Goal: Information Seeking & Learning: Check status

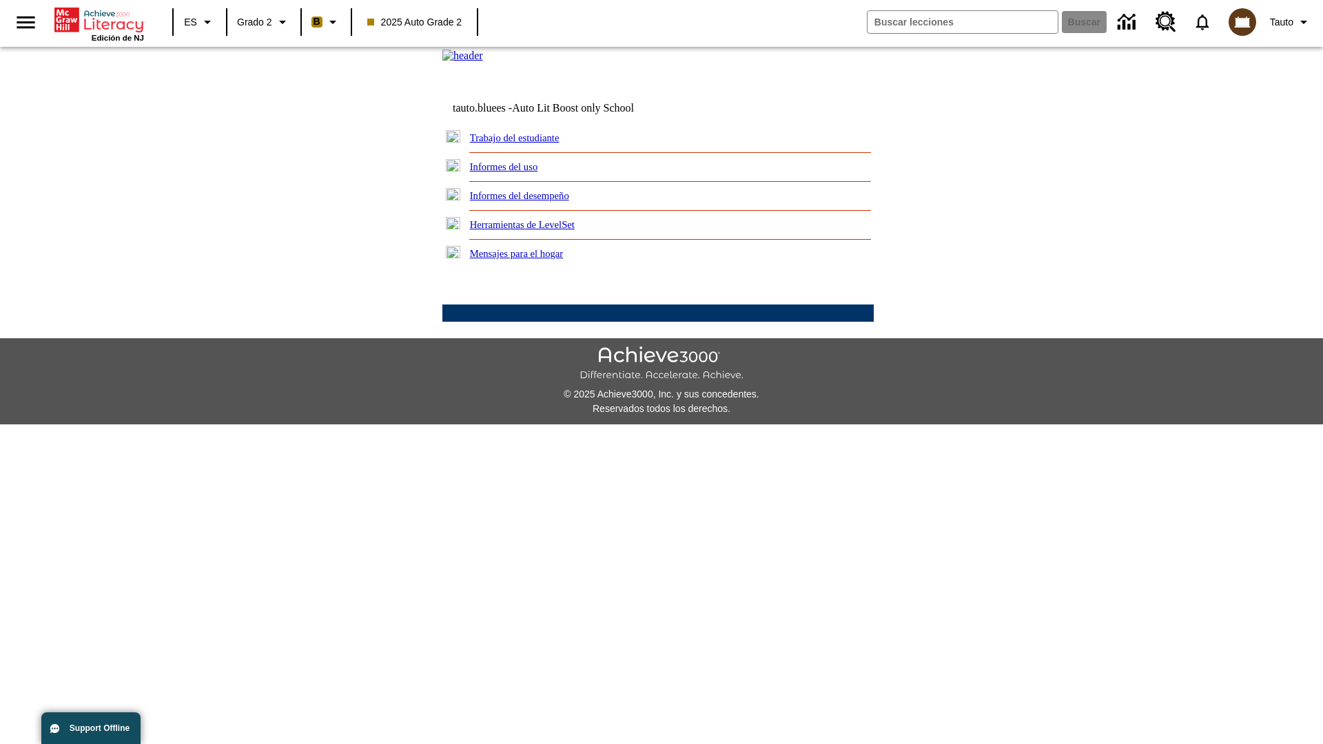
click at [537, 201] on link "Informes del desempeño" at bounding box center [519, 195] width 99 height 11
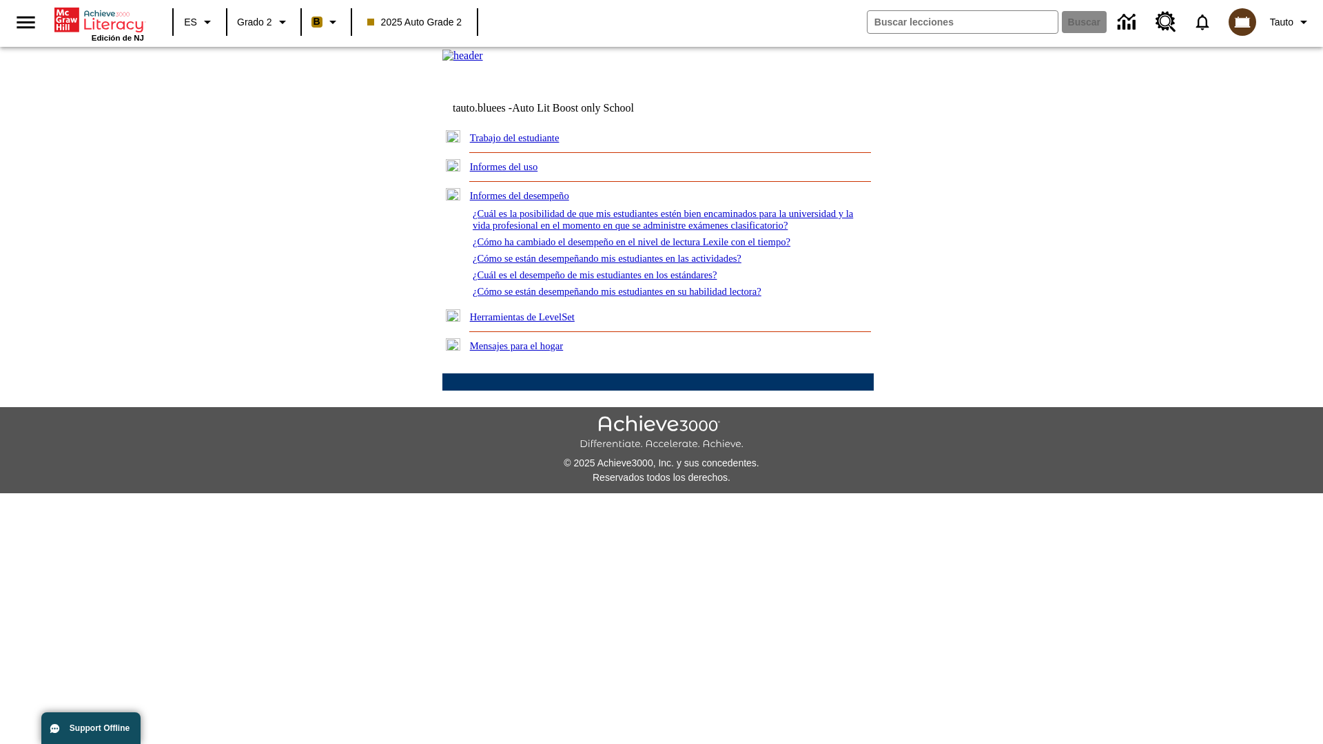
click at [630, 264] on link "¿Cómo se están desempeñando mis estudiantes en las actividades?" at bounding box center [607, 258] width 269 height 11
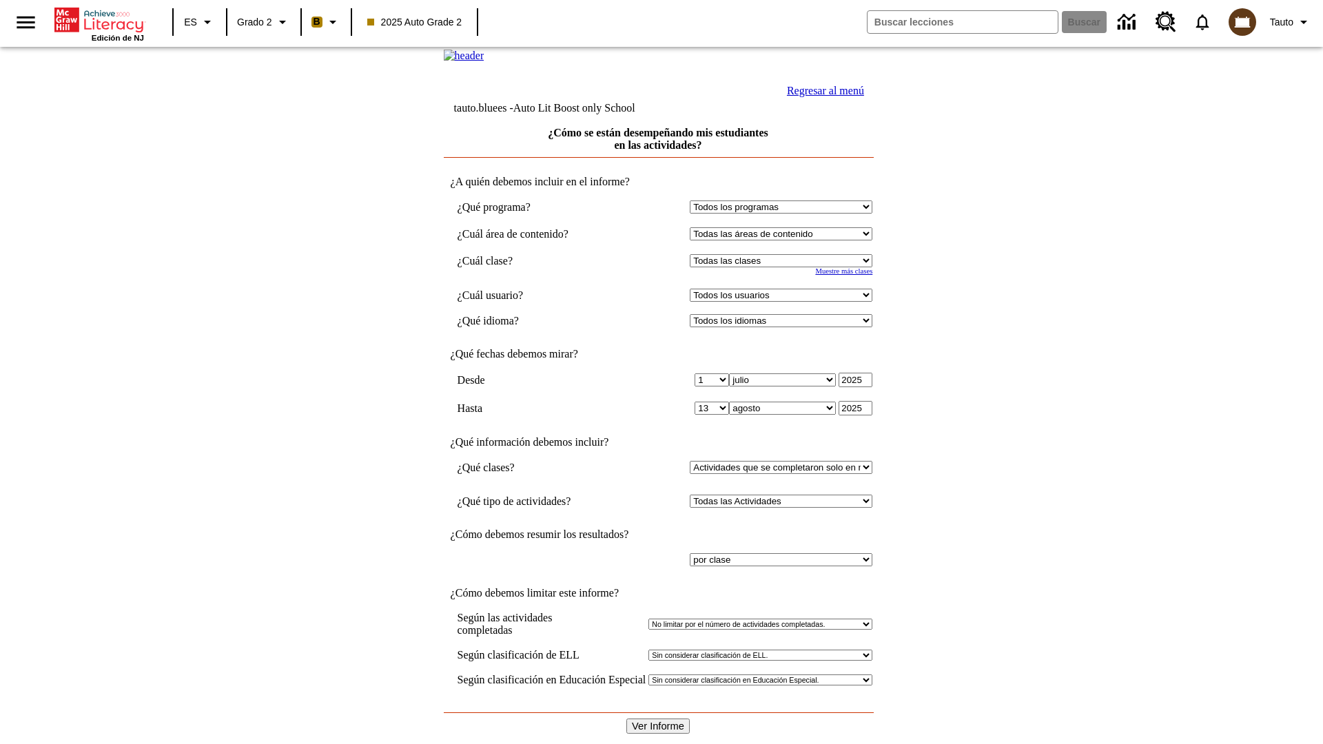
click at [659, 719] on input "Ver Informe" at bounding box center [657, 726] width 63 height 15
